Goal: Find specific page/section: Find specific page/section

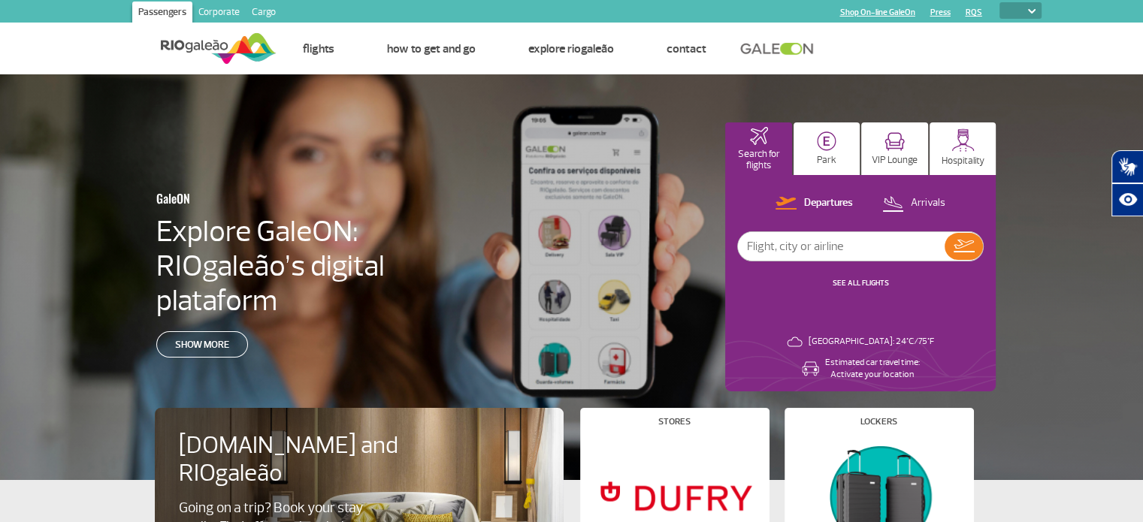
click at [1030, 6] on select "PT ENG ESP" at bounding box center [1020, 10] width 42 height 17
select select "en"
click at [999, 2] on select "PT ENG ESP" at bounding box center [1020, 10] width 42 height 17
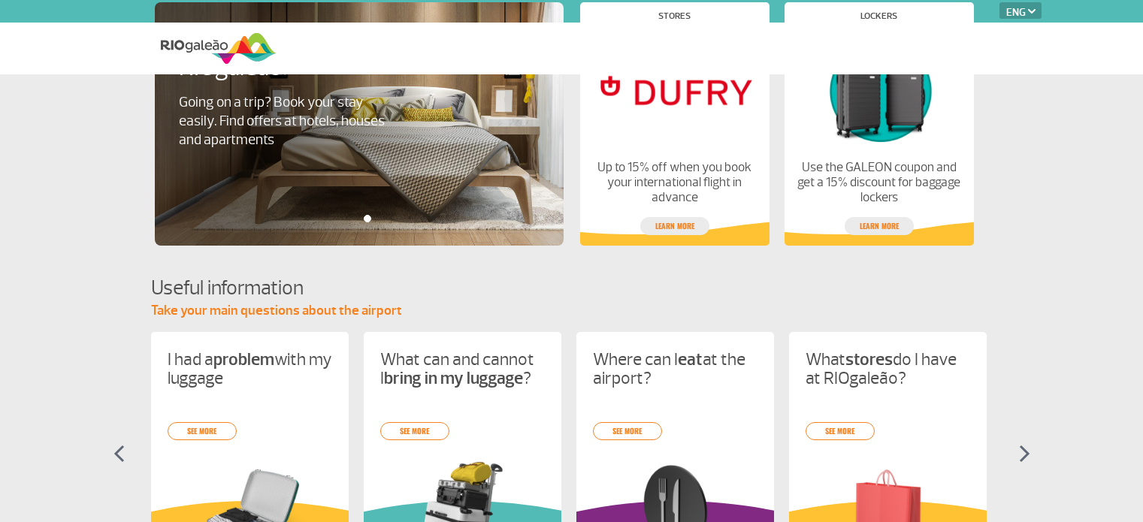
select select "en"
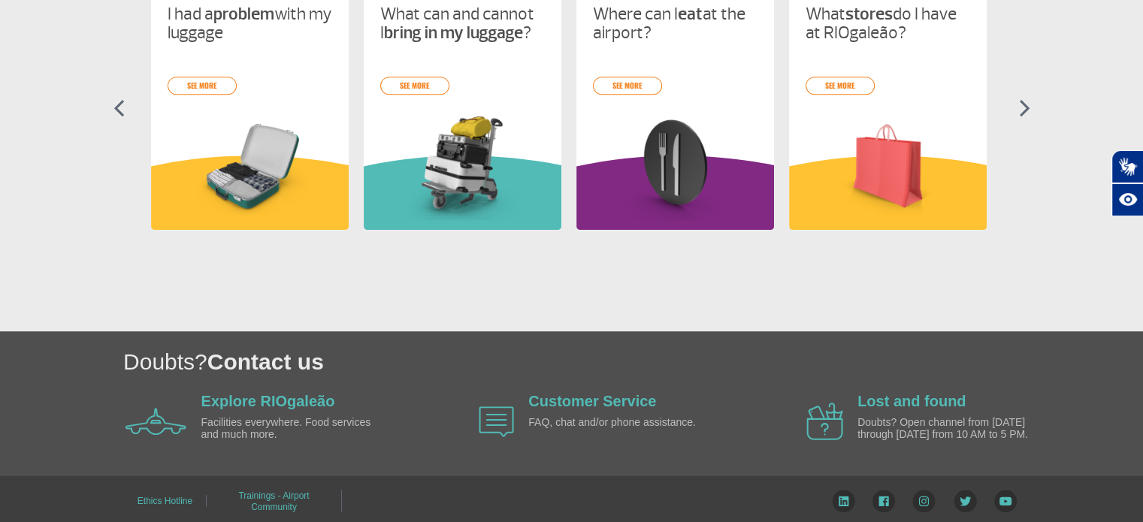
scroll to position [508, 0]
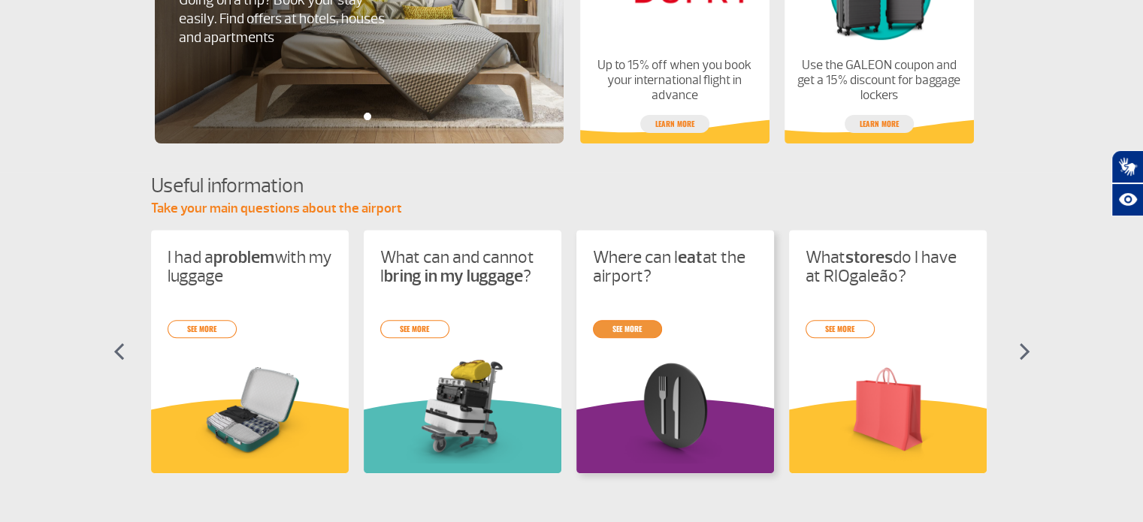
click at [627, 327] on link "see more" at bounding box center [627, 329] width 69 height 18
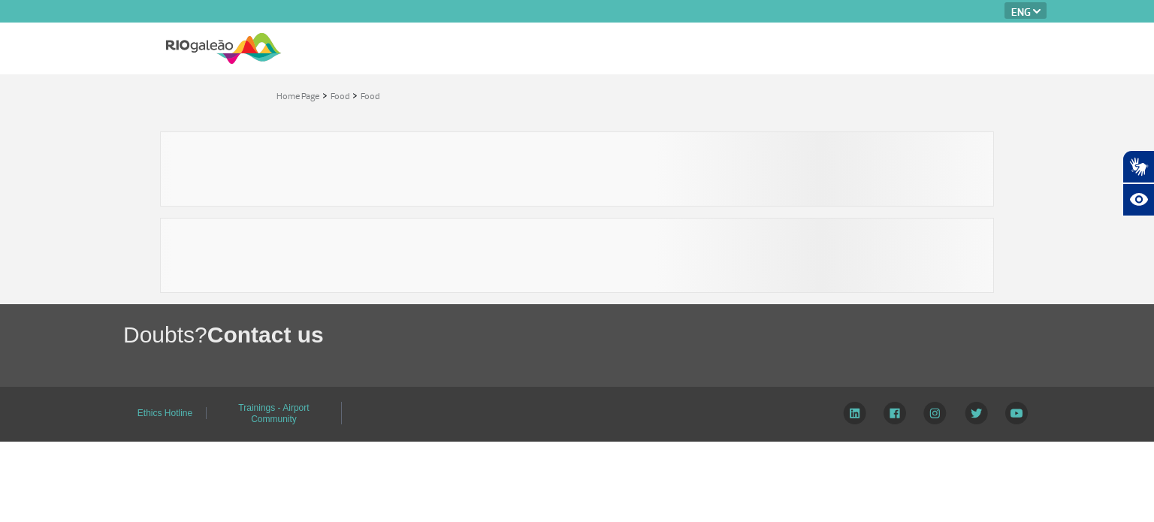
select select "en"
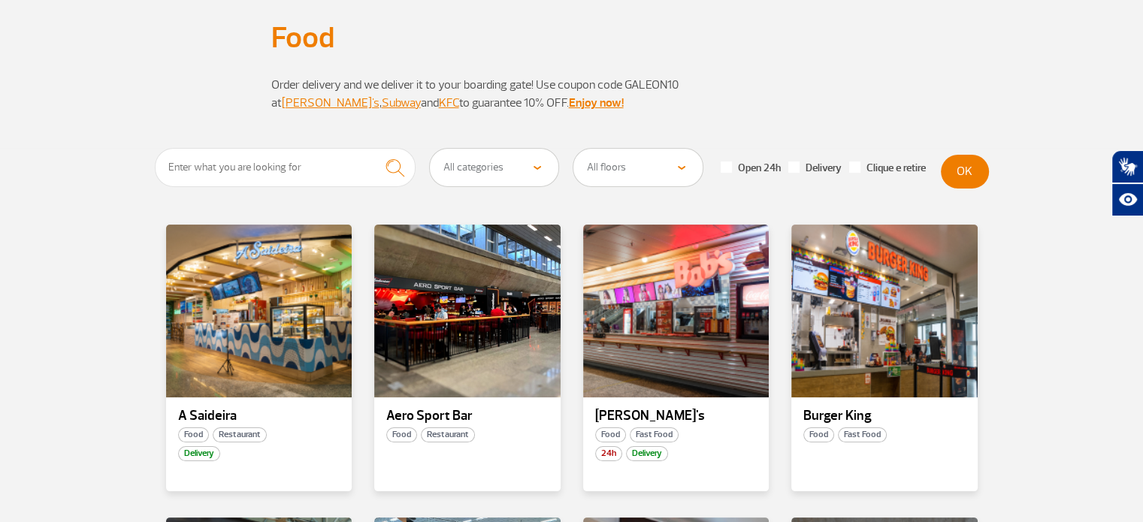
scroll to position [146, 0]
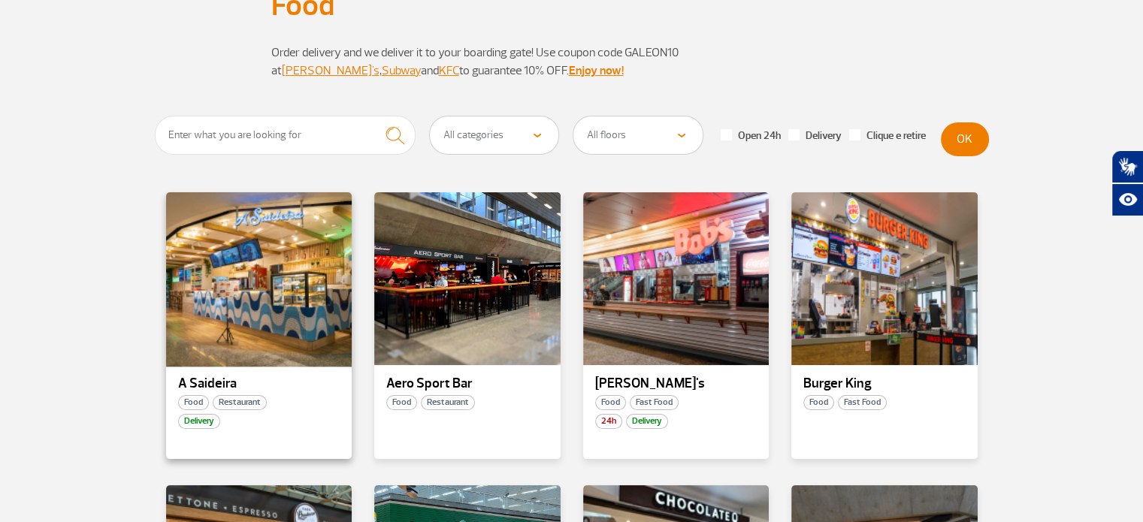
click at [276, 230] on div at bounding box center [258, 279] width 189 height 177
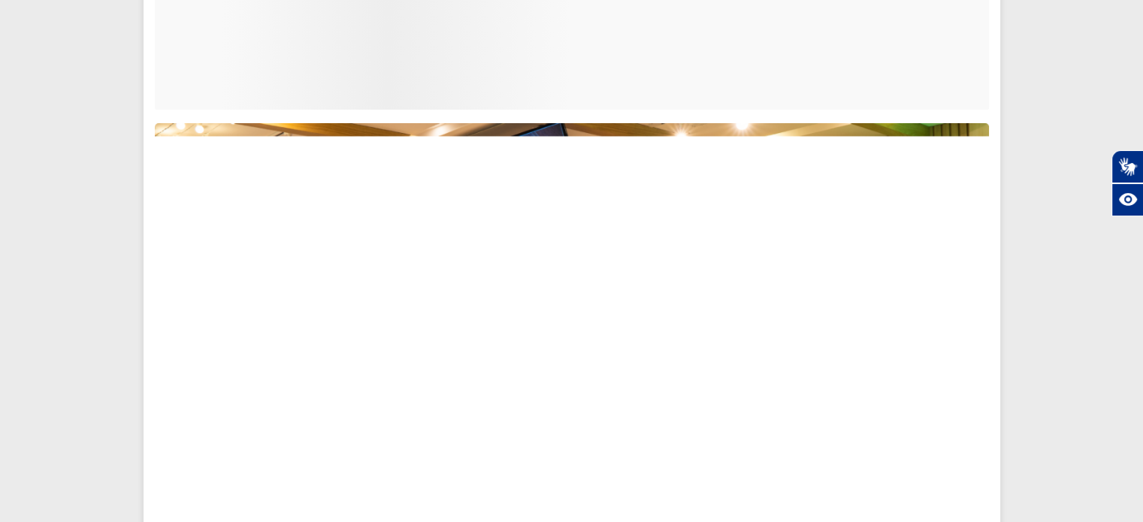
scroll to position [250, 0]
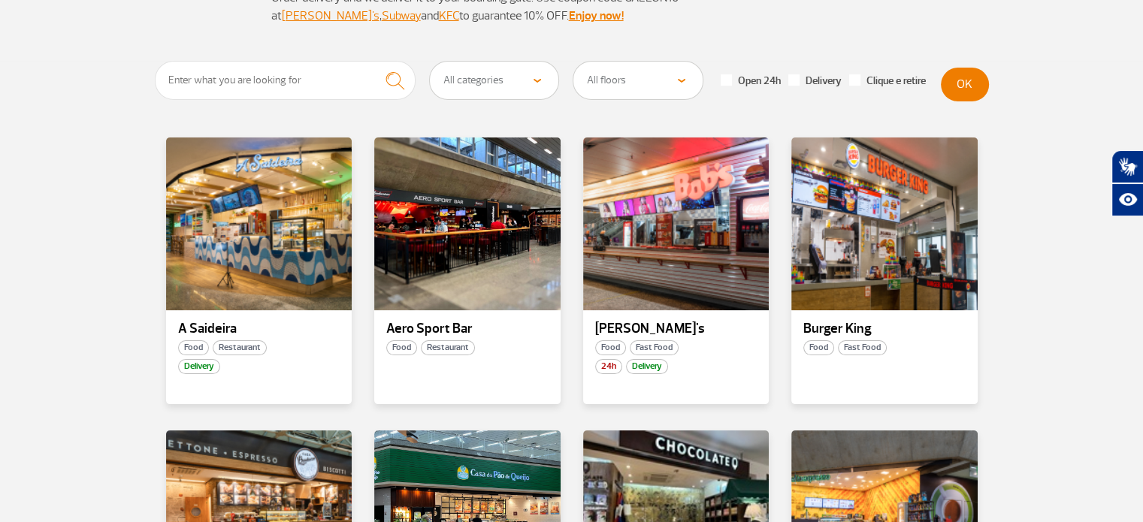
scroll to position [210, 0]
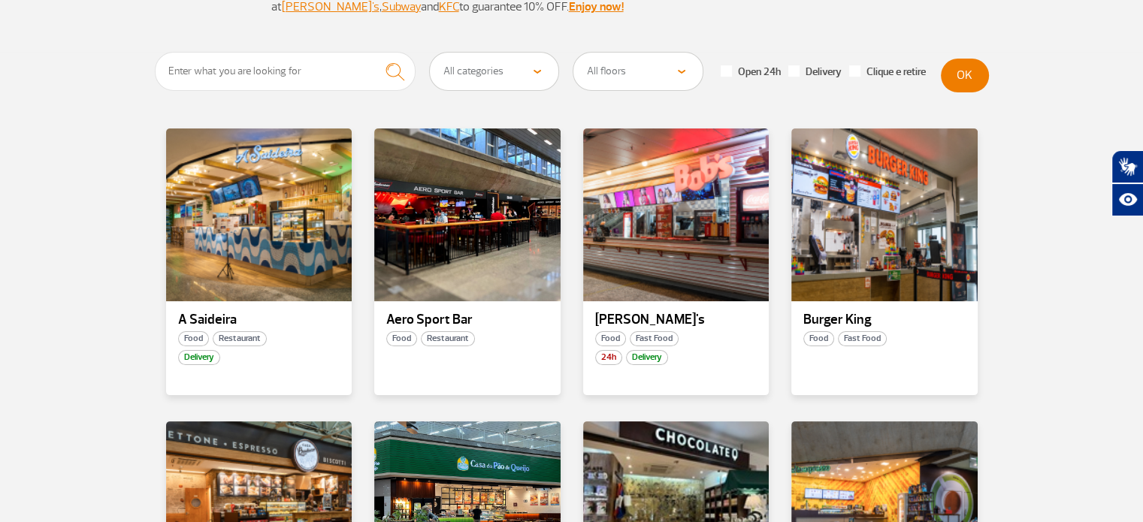
drag, startPoint x: 467, startPoint y: 202, endPoint x: 25, endPoint y: 340, distance: 462.6
drag, startPoint x: 438, startPoint y: 235, endPoint x: 387, endPoint y: 322, distance: 100.4
drag, startPoint x: 387, startPoint y: 322, endPoint x: 482, endPoint y: 373, distance: 107.9
click at [482, 373] on div "Aero Sport Bar Food Restaurant" at bounding box center [467, 261] width 186 height 267
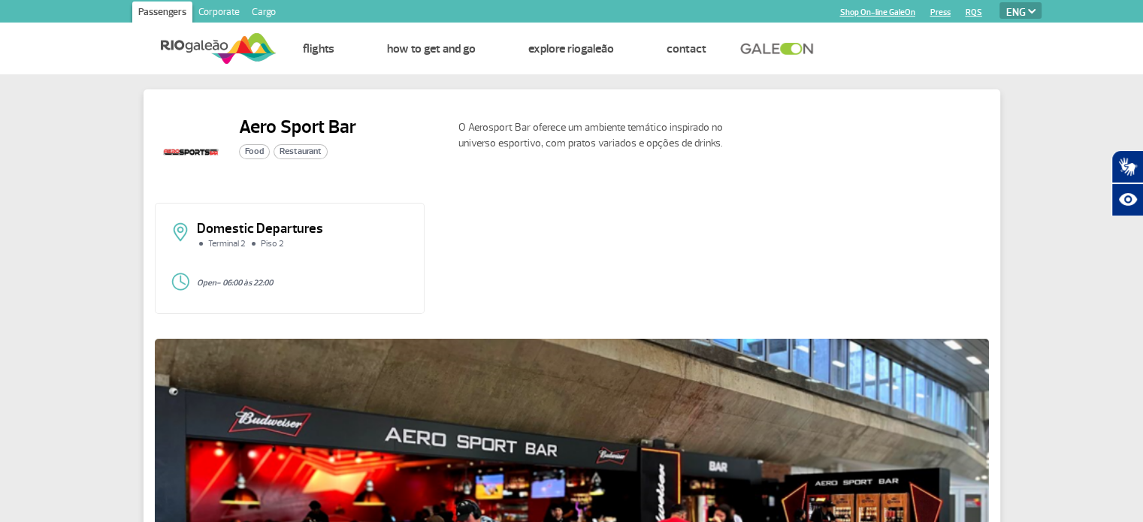
scroll to position [250, 0]
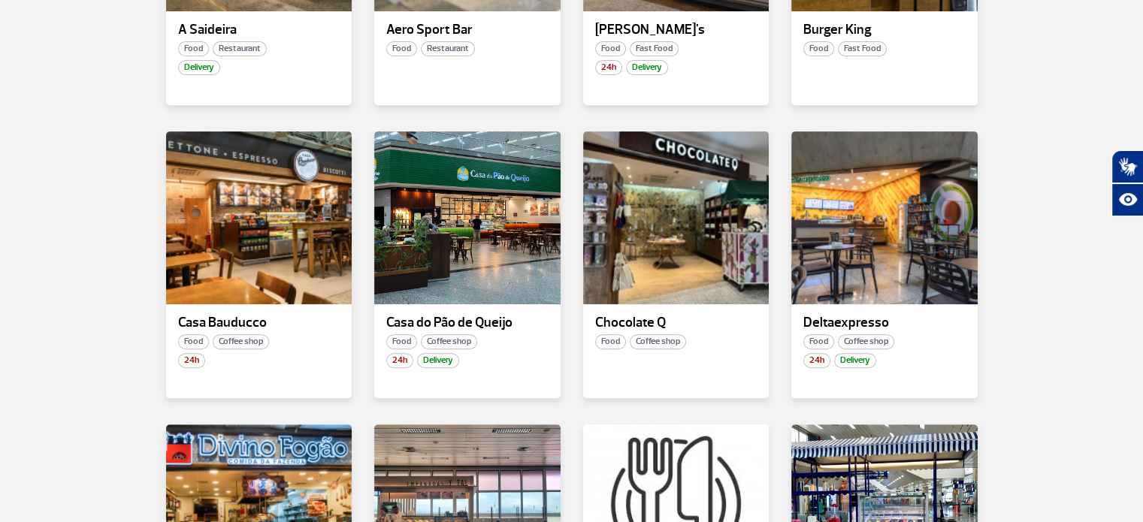
scroll to position [751, 0]
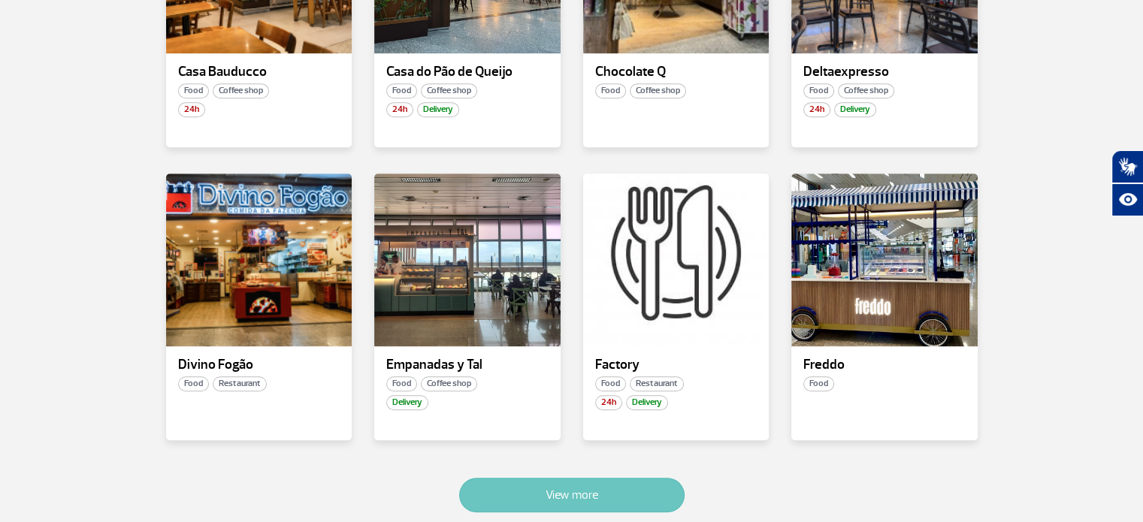
click at [590, 499] on button "View more" at bounding box center [571, 495] width 225 height 35
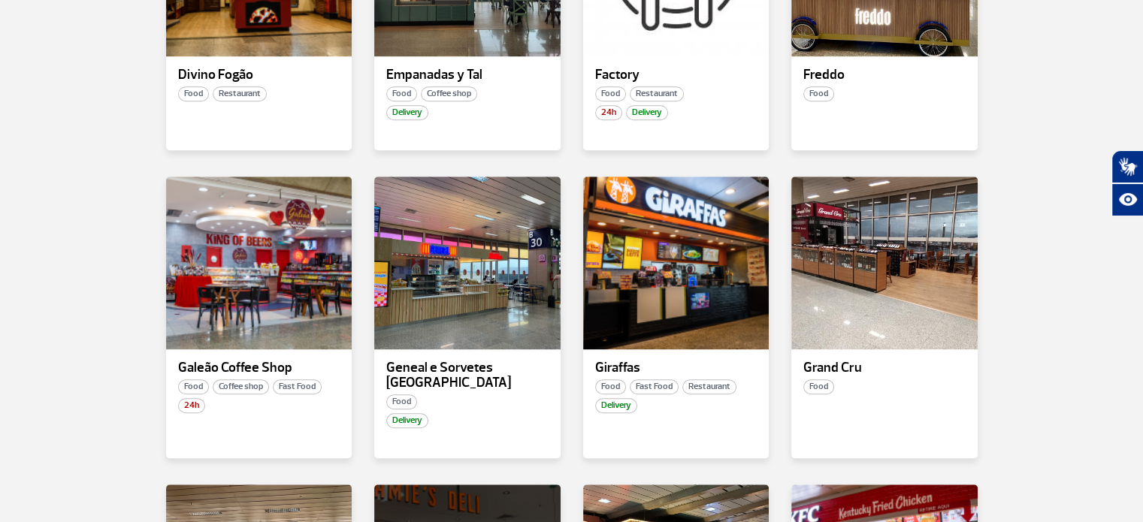
scroll to position [1082, 0]
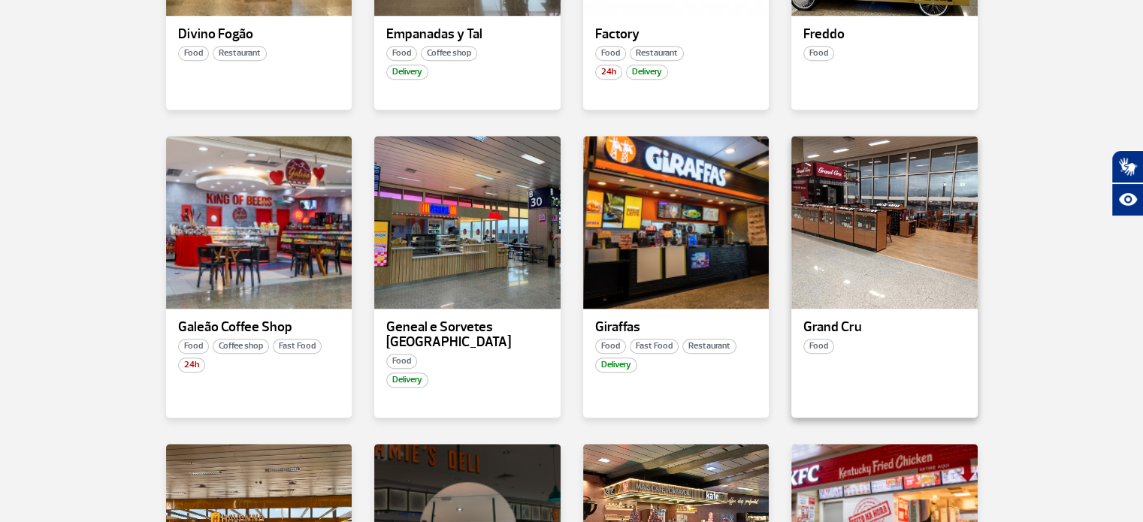
click at [846, 328] on p "Grand Cru" at bounding box center [884, 327] width 162 height 15
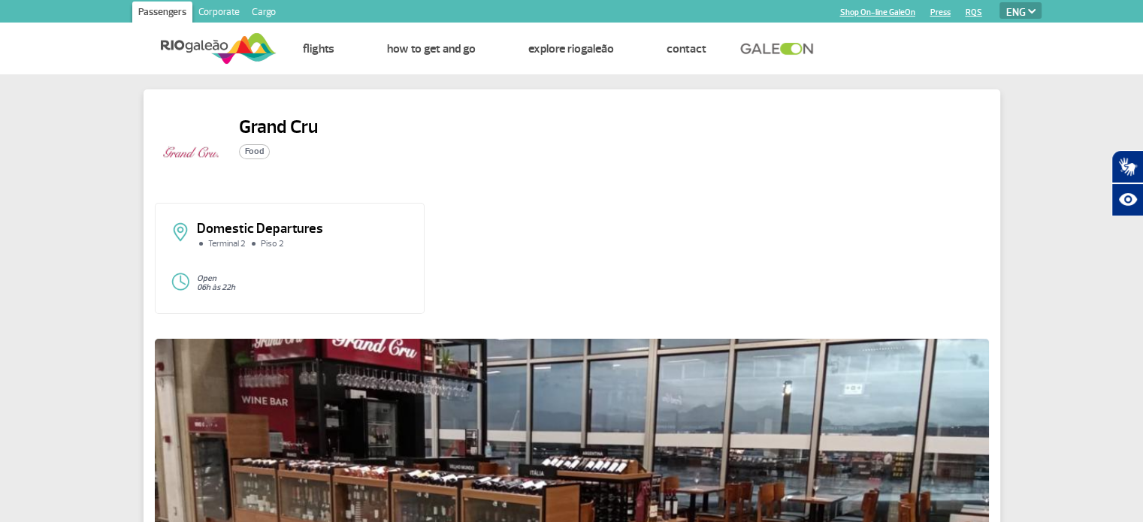
scroll to position [250, 0]
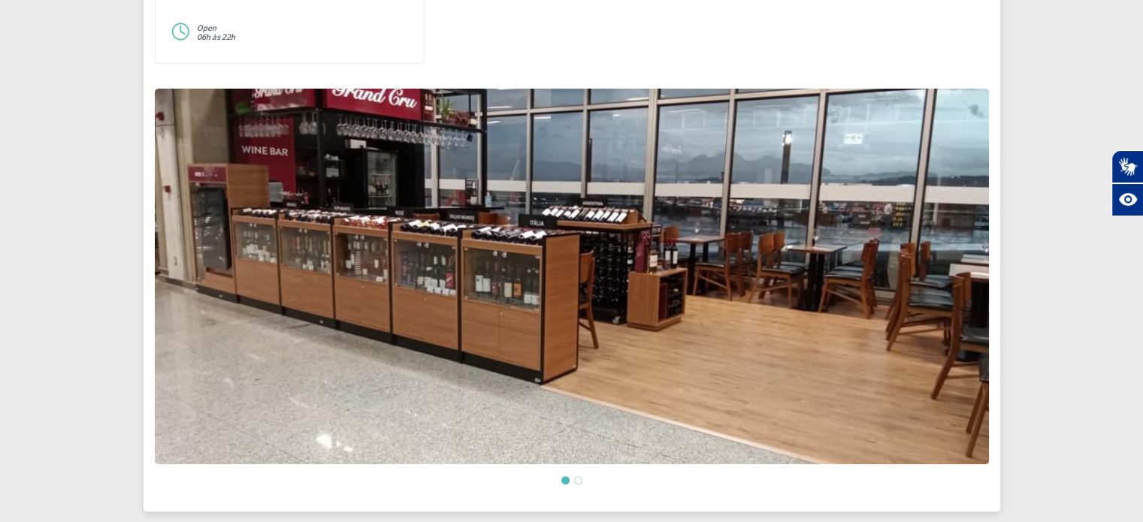
click at [682, 379] on img at bounding box center [572, 277] width 834 height 376
click at [972, 320] on img at bounding box center [572, 277] width 834 height 376
click at [578, 480] on li at bounding box center [578, 480] width 8 height 8
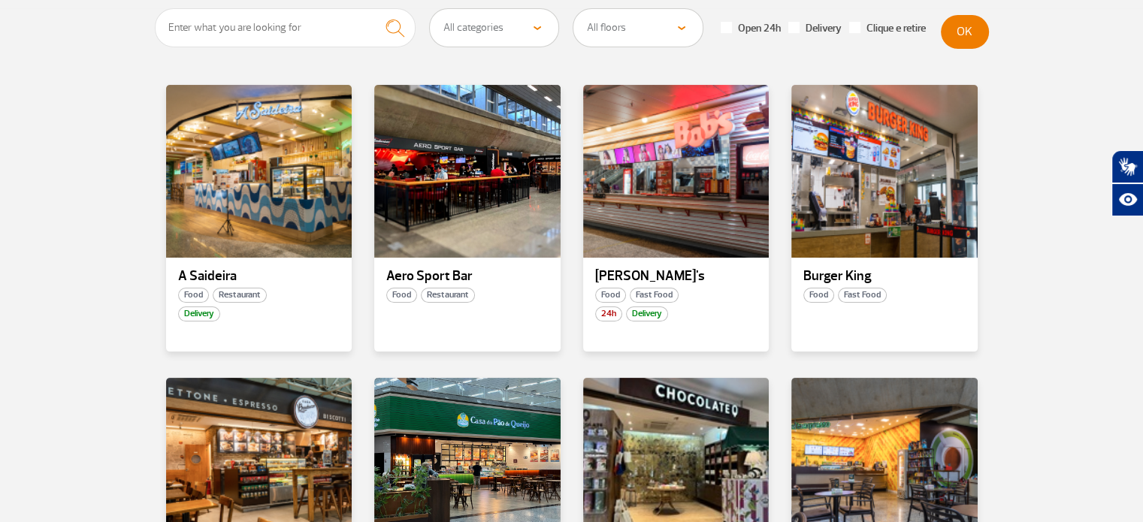
scroll to position [250, 0]
